Goal: Task Accomplishment & Management: Use online tool/utility

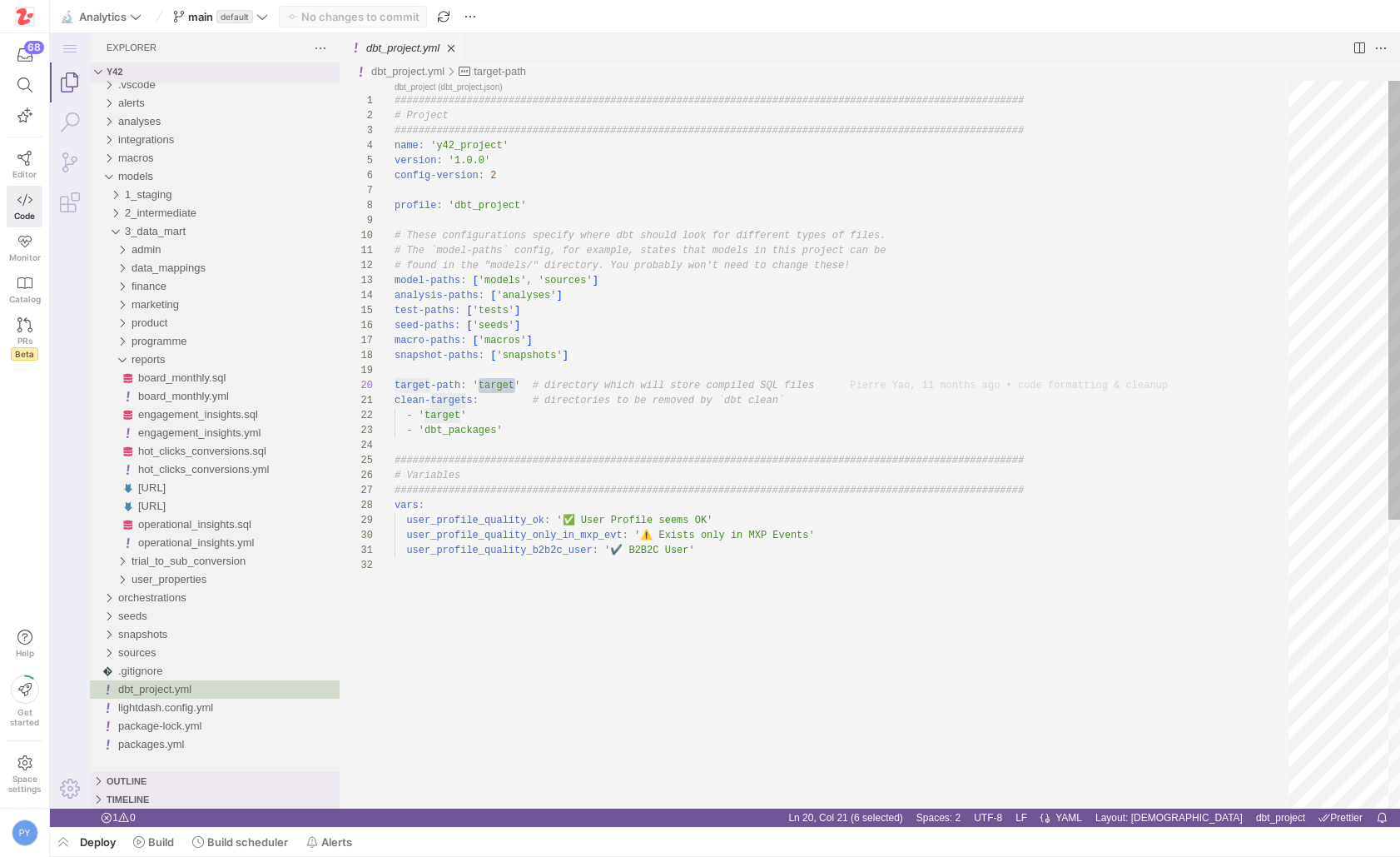
scroll to position [135, 121]
click at [259, 17] on icon at bounding box center [262, 16] width 12 height 12
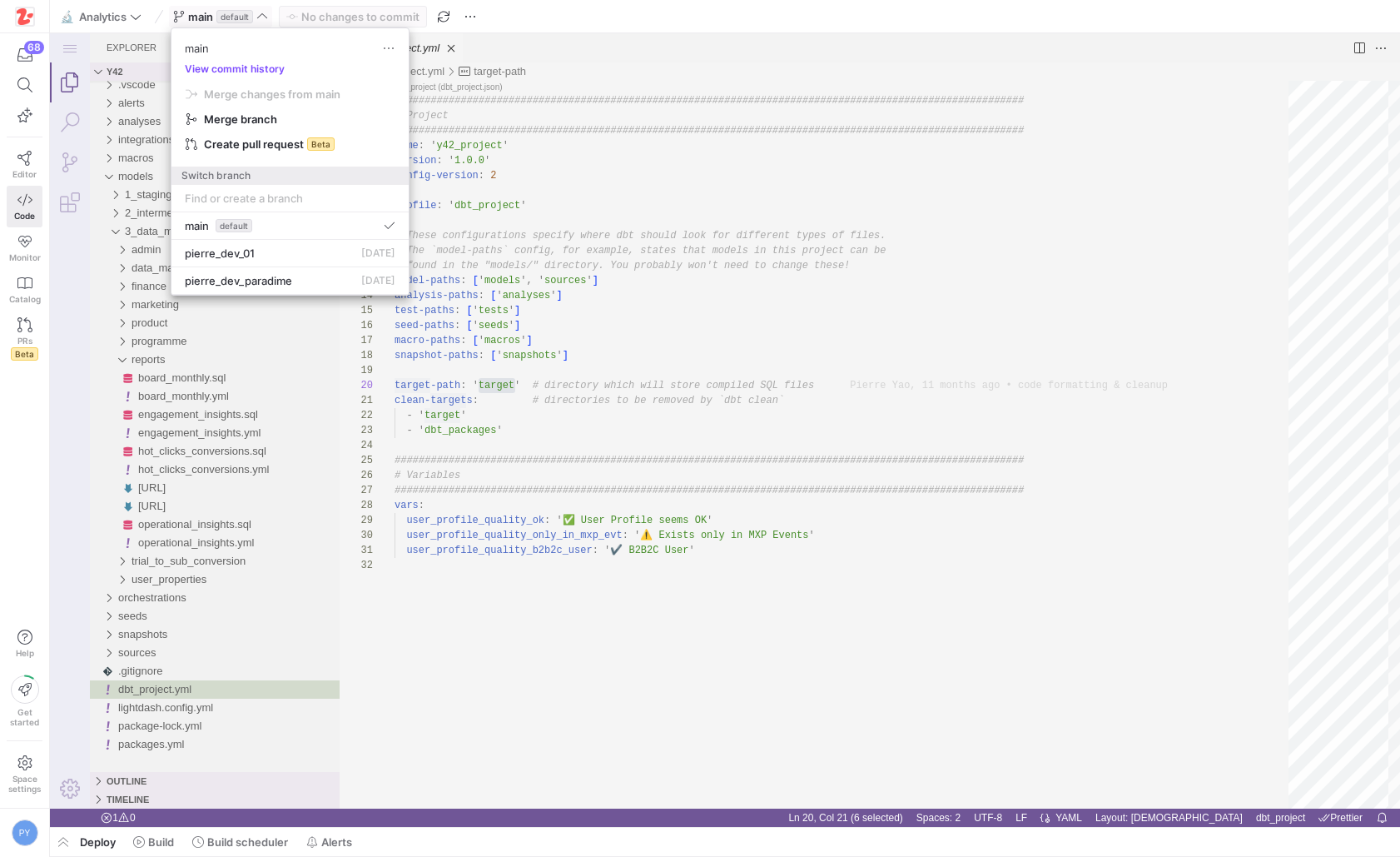
click at [674, 356] on div at bounding box center [700, 428] width 1400 height 857
